Goal: Find specific page/section: Find specific page/section

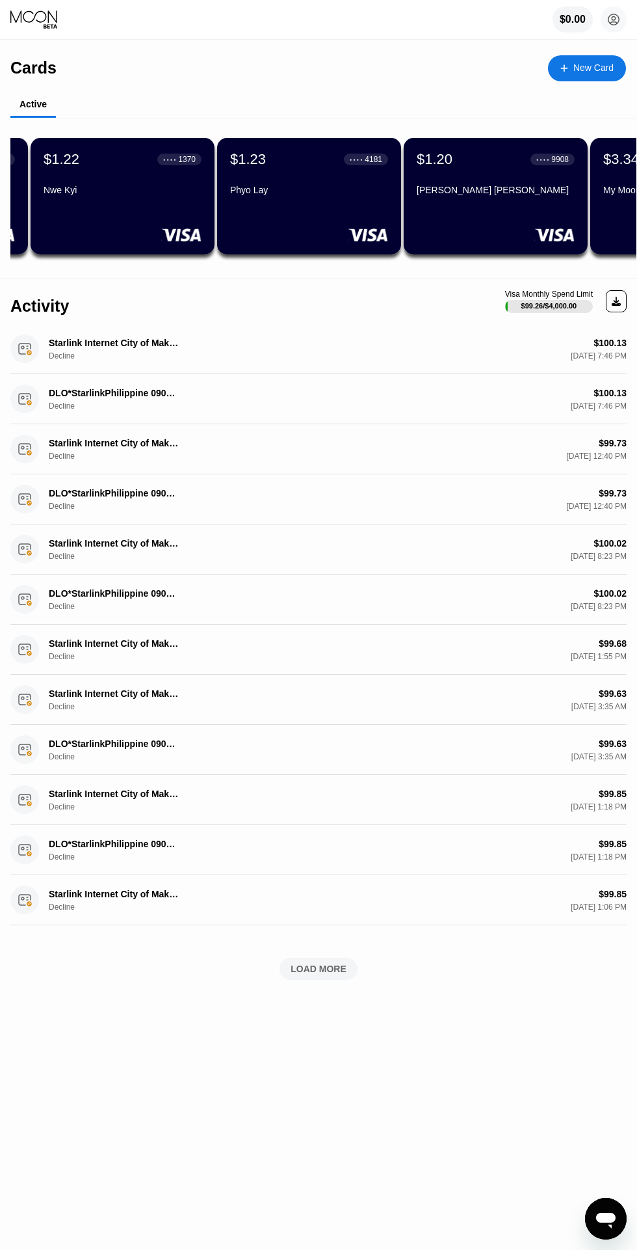
scroll to position [0, 405]
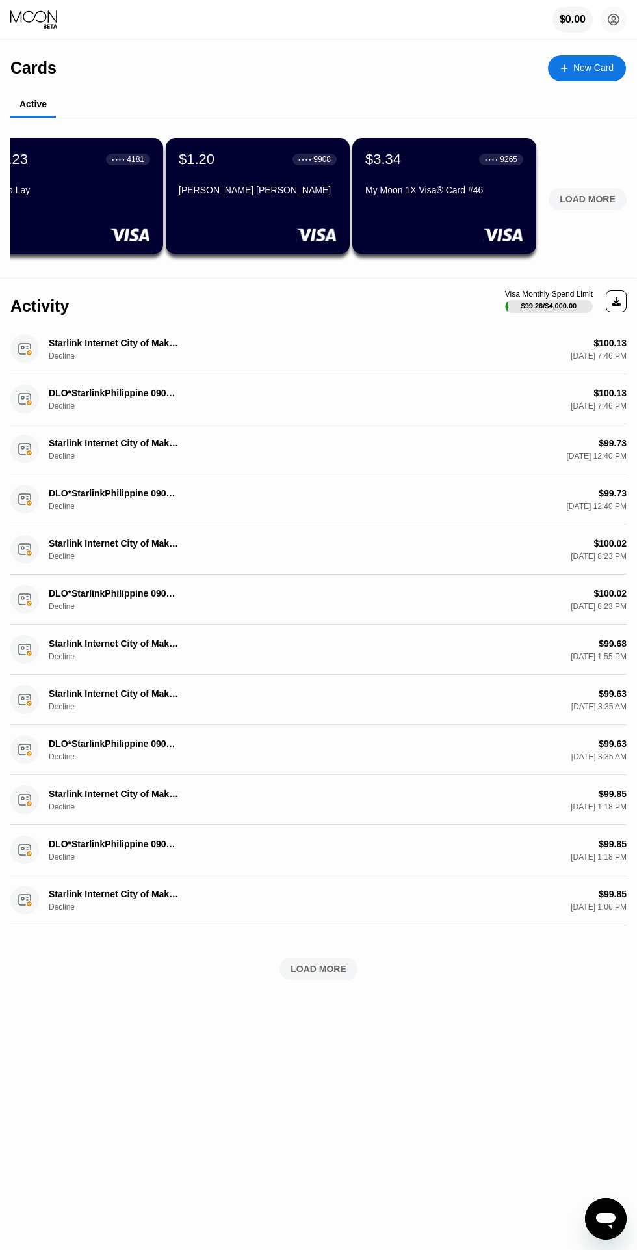
click at [583, 198] on div "LOAD MORE" at bounding box center [588, 199] width 56 height 12
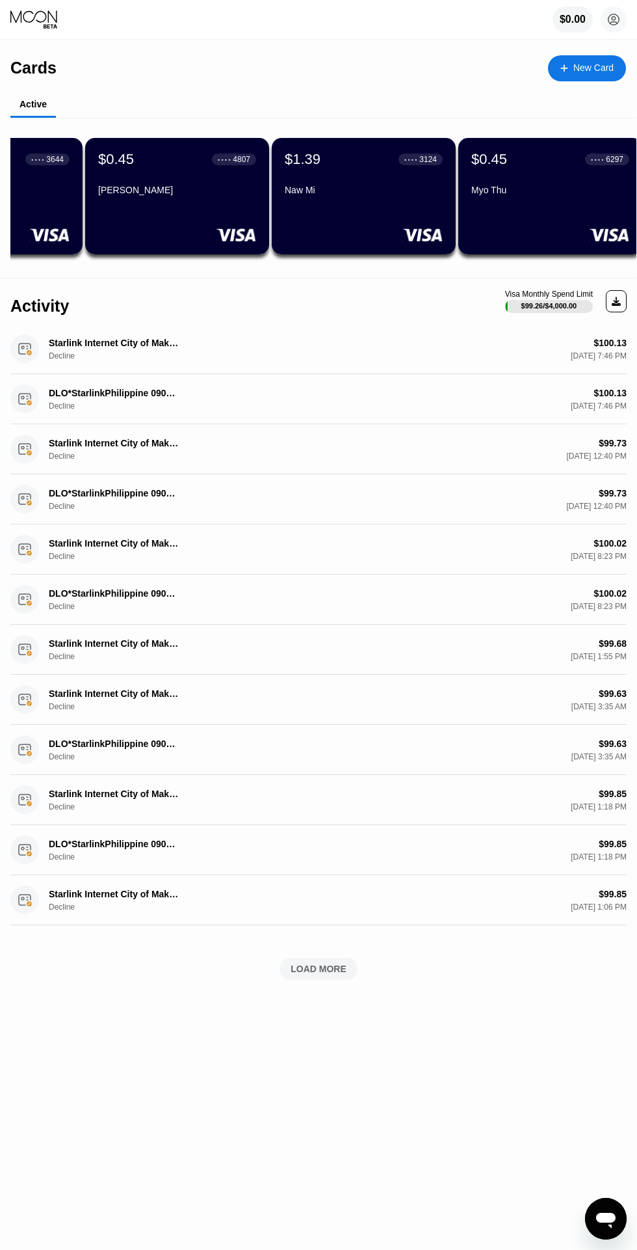
scroll to position [0, 1338]
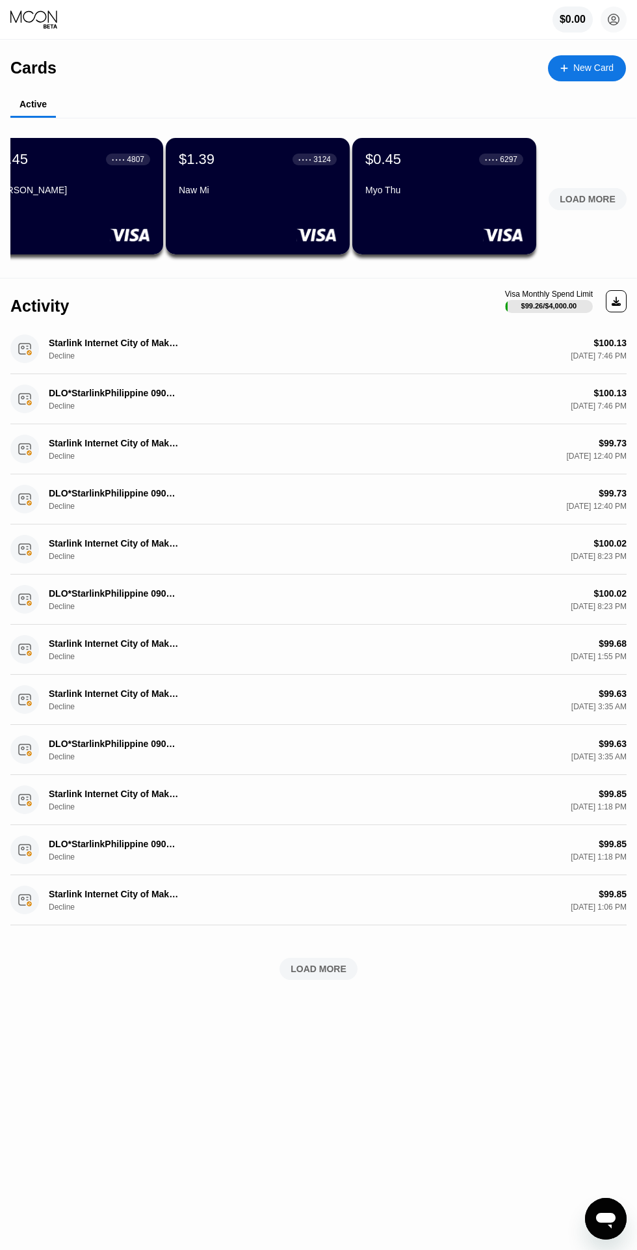
click at [605, 186] on div "LOAD MORE" at bounding box center [588, 196] width 98 height 27
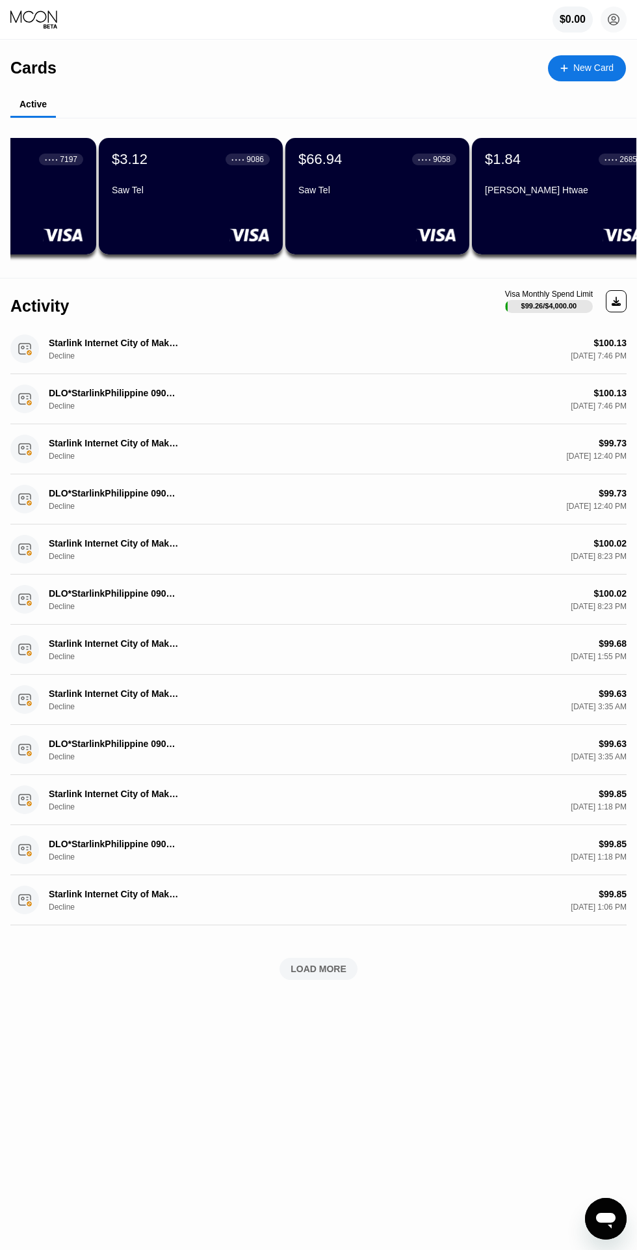
scroll to position [0, 2271]
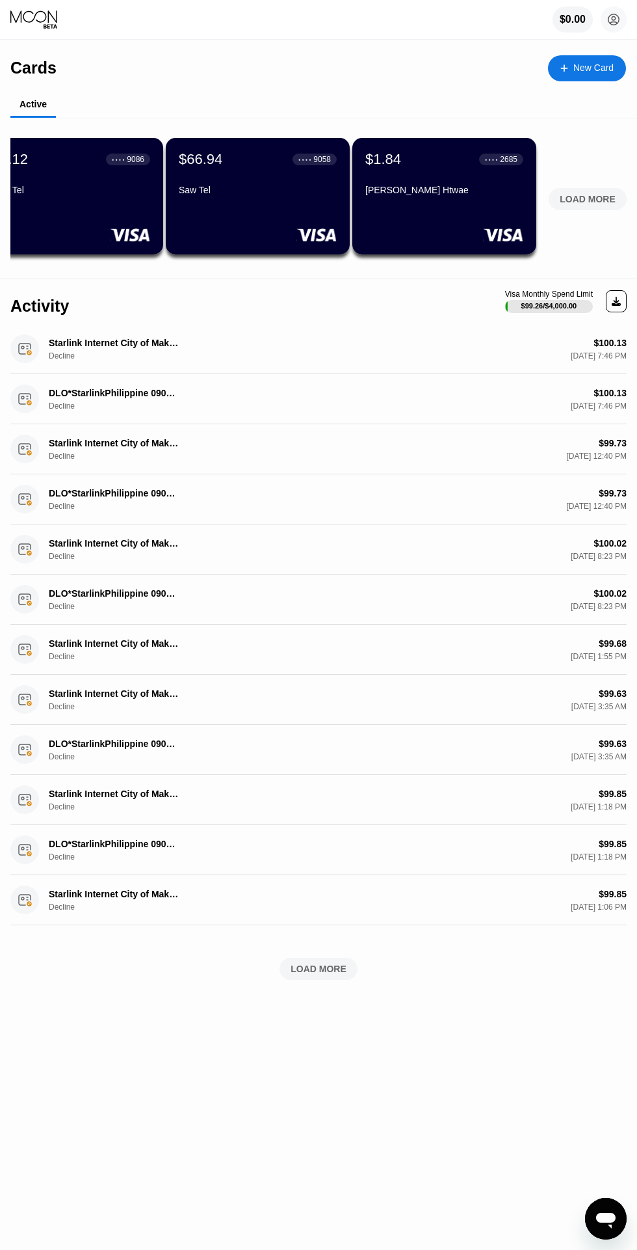
click at [596, 185] on div "LOAD MORE" at bounding box center [588, 196] width 98 height 27
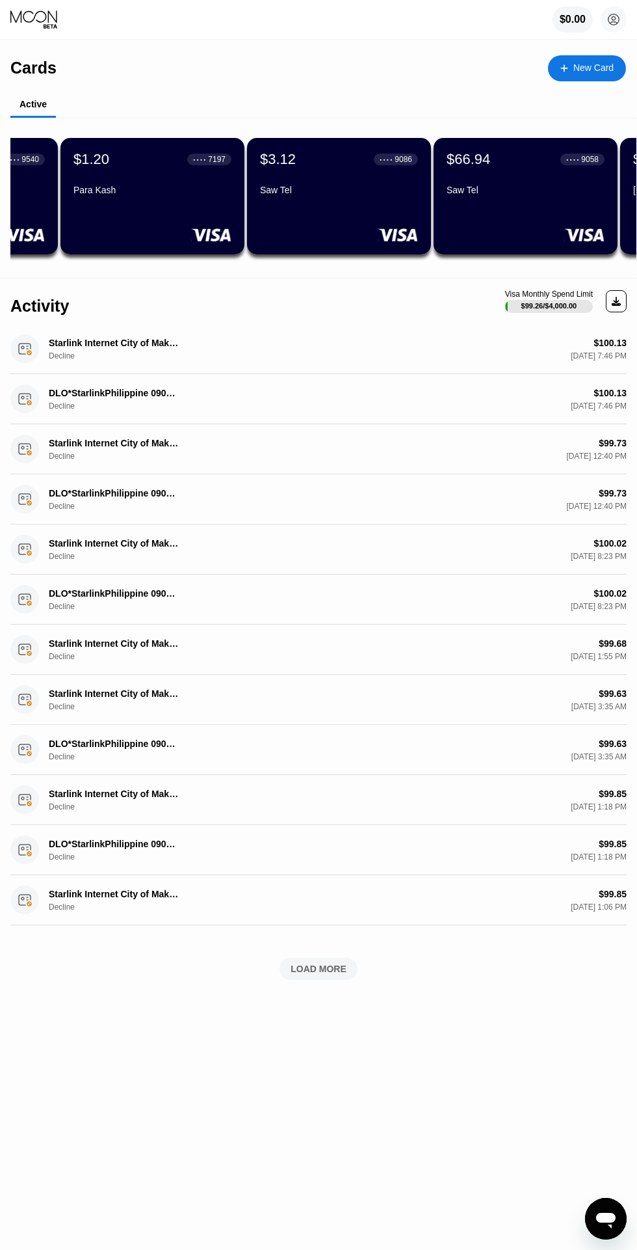
scroll to position [0, 2046]
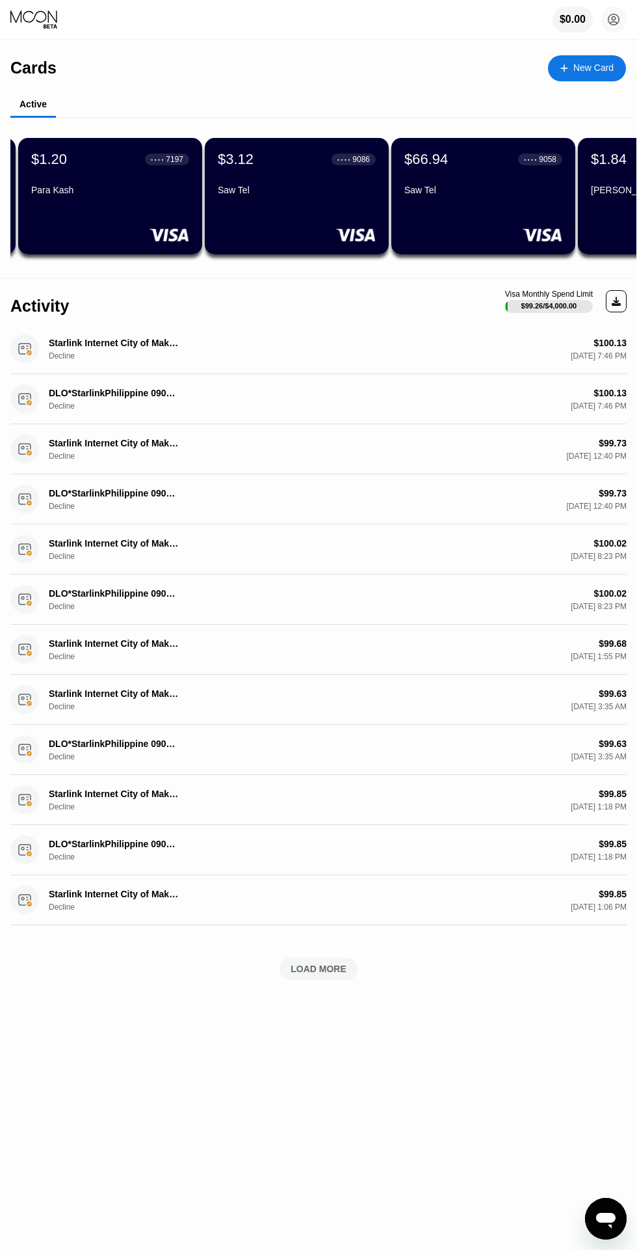
click at [479, 200] on div "Saw Tel" at bounding box center [484, 193] width 158 height 16
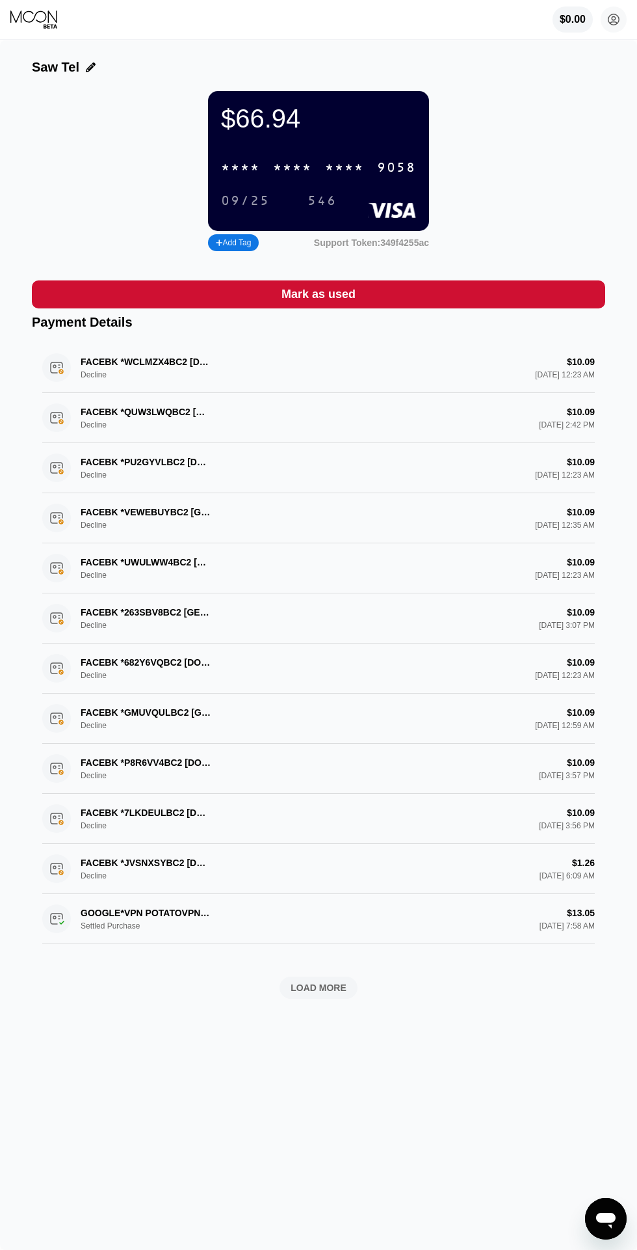
click at [329, 985] on div "LOAD MORE" at bounding box center [319, 988] width 56 height 12
